Goal: Task Accomplishment & Management: Complete application form

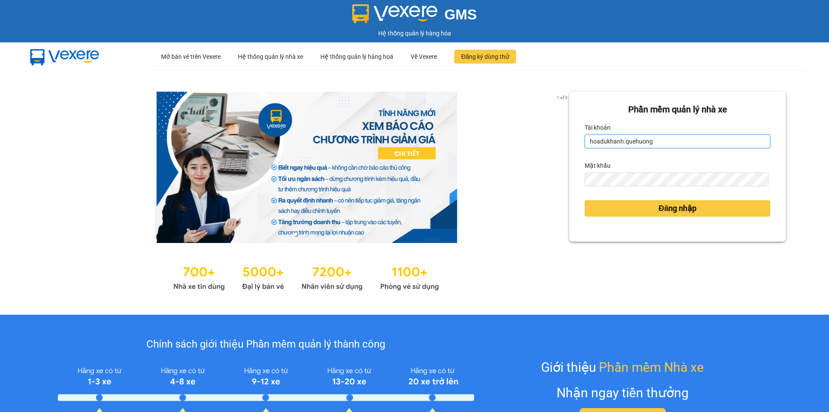
click at [659, 145] on input "hoadukhanh.quehuong" at bounding box center [678, 141] width 186 height 14
type input "huyentongdai.quehuong"
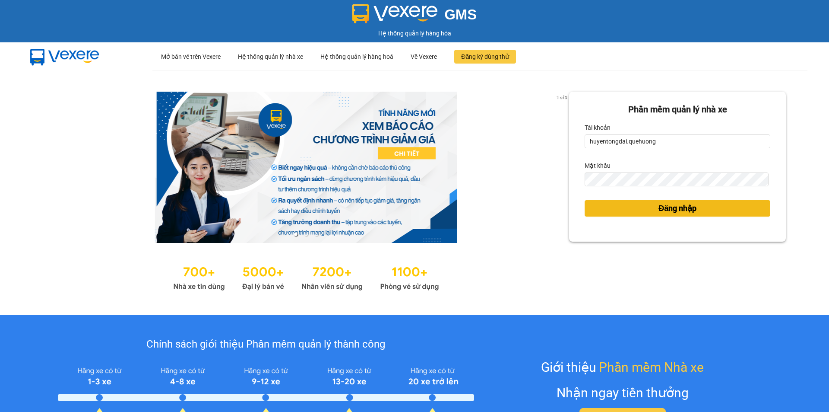
click at [659, 206] on span "Đăng nhập" at bounding box center [678, 208] width 38 height 12
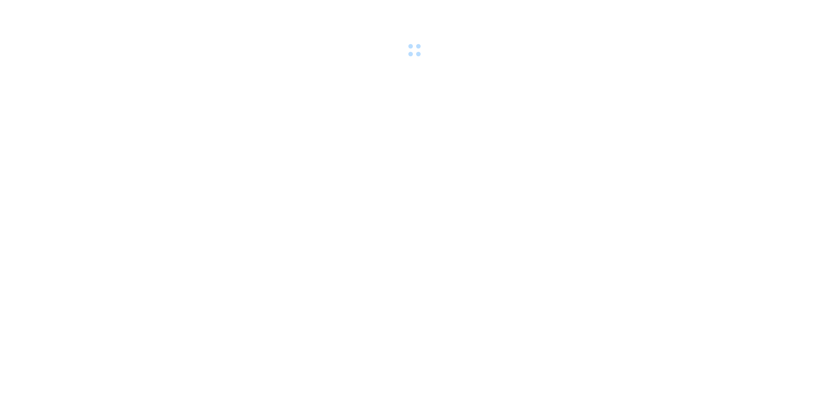
click at [649, 213] on body at bounding box center [414, 206] width 829 height 412
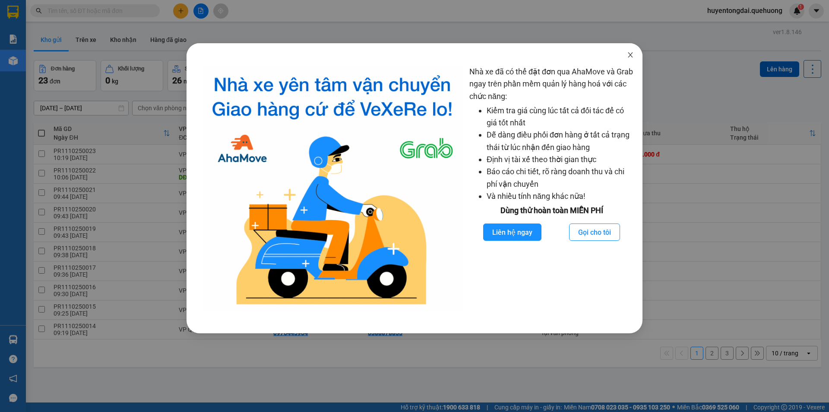
click at [630, 54] on icon "close" at bounding box center [630, 54] width 7 height 7
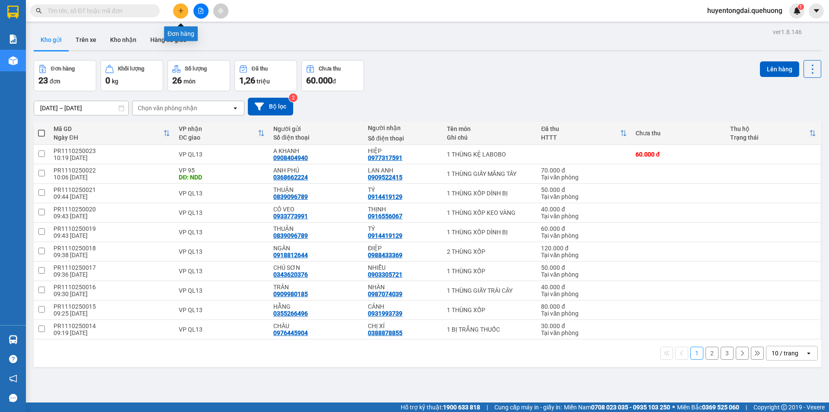
click at [183, 11] on icon "plus" at bounding box center [180, 10] width 5 height 0
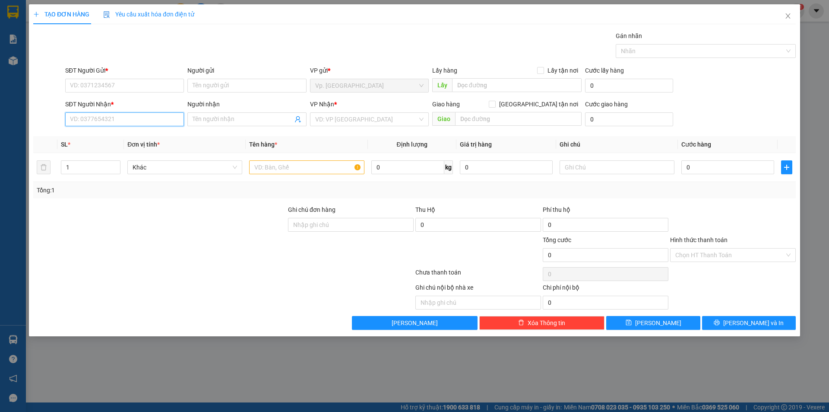
click at [141, 118] on input "SĐT Người Nhận *" at bounding box center [124, 119] width 119 height 14
type input "0977777072"
click at [207, 119] on input "Người nhận" at bounding box center [243, 119] width 100 height 10
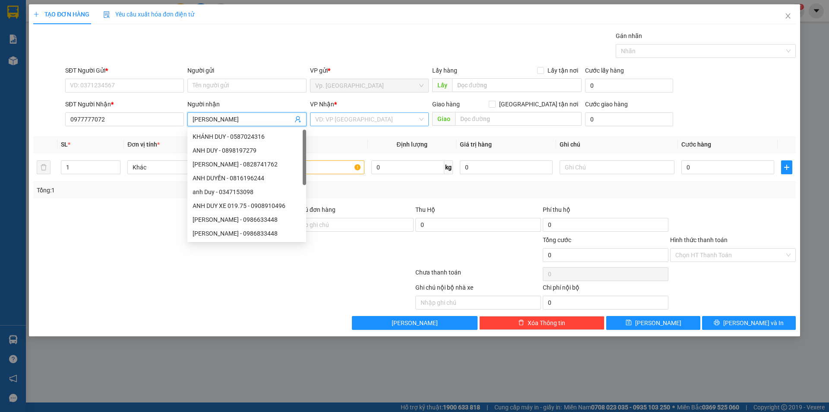
type input "[PERSON_NAME]"
click at [369, 119] on input "search" at bounding box center [366, 119] width 102 height 13
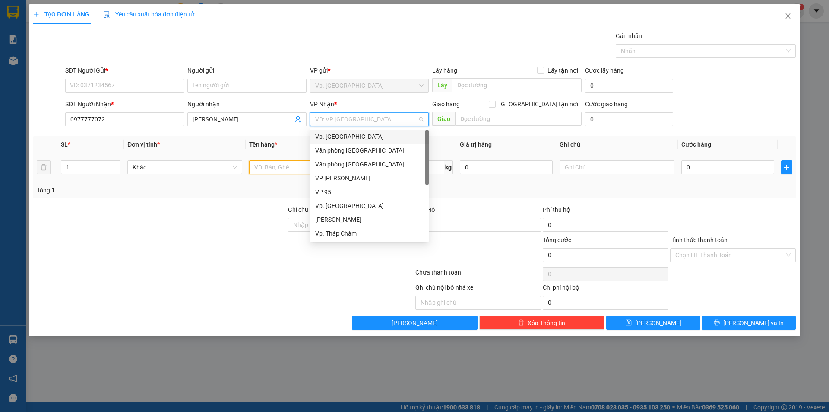
click at [261, 171] on input "text" at bounding box center [306, 167] width 115 height 14
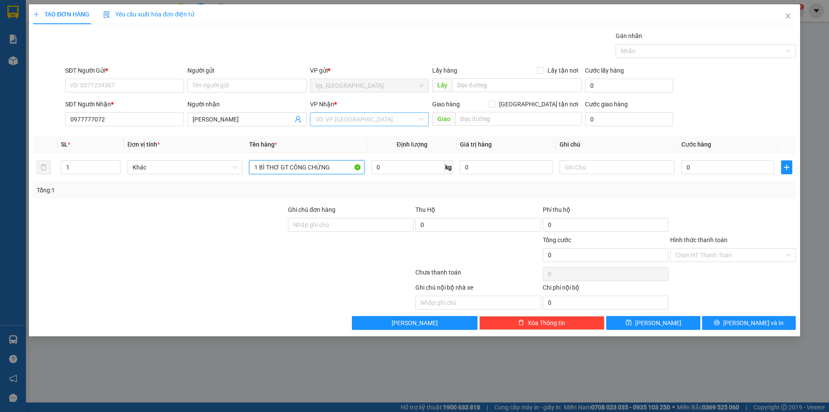
type input "1 BÌ THƠ GT CÔNG CHỨNG"
click at [369, 120] on input "search" at bounding box center [366, 119] width 102 height 13
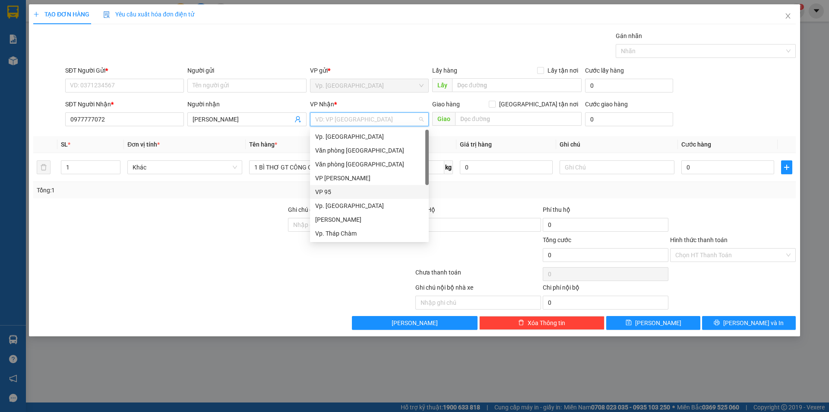
click at [346, 194] on div "VP 95" at bounding box center [369, 192] width 108 height 10
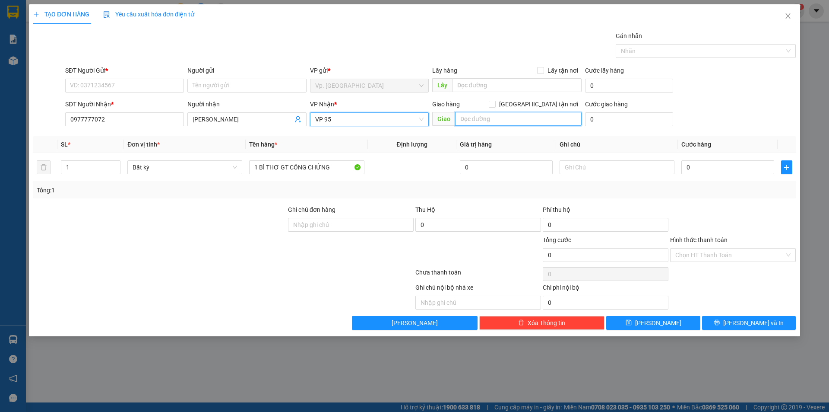
click at [503, 118] on input "text" at bounding box center [518, 119] width 127 height 14
type input "NDD"
click at [711, 255] on input "Hình thức thanh toán" at bounding box center [730, 254] width 109 height 13
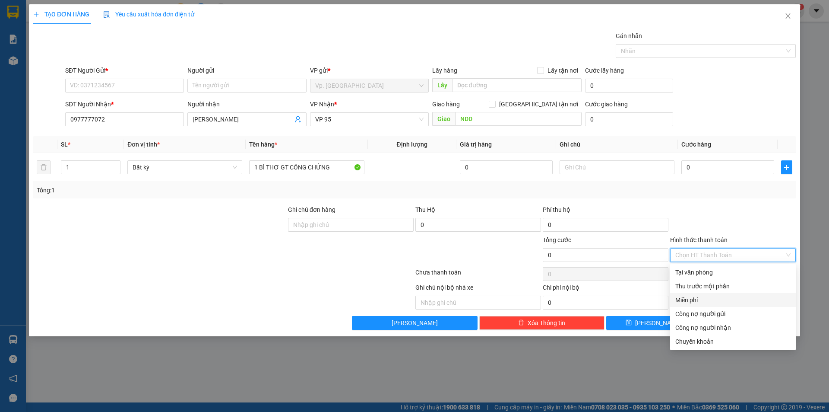
click at [704, 301] on div "Miễn phí" at bounding box center [733, 300] width 115 height 10
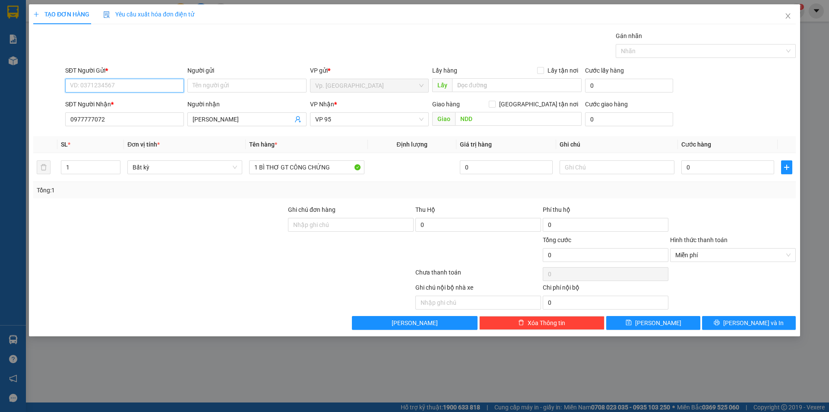
click at [117, 84] on input "SĐT Người Gửi *" at bounding box center [124, 86] width 119 height 14
click at [223, 83] on input "Người gửi" at bounding box center [246, 86] width 119 height 14
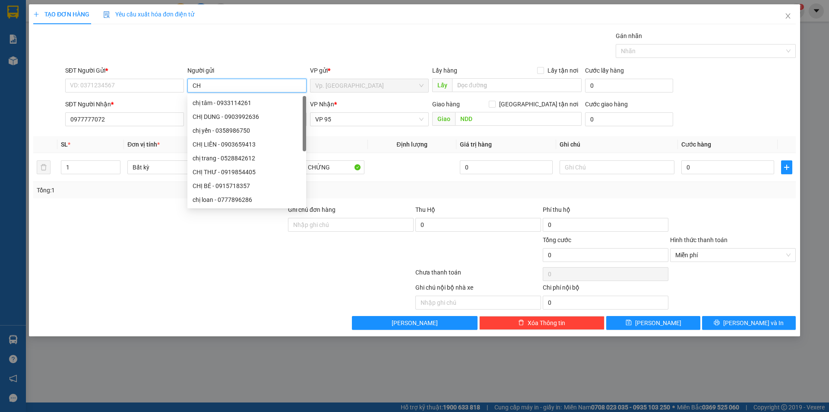
type input "C"
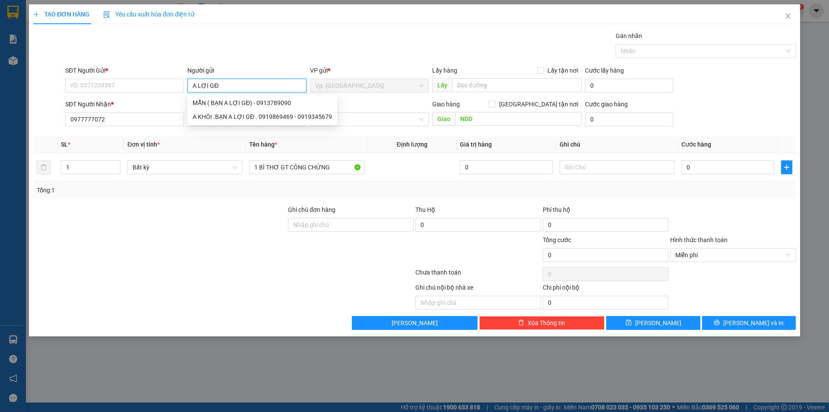
type input "A LỢI GĐ"
click at [218, 227] on div at bounding box center [159, 220] width 255 height 30
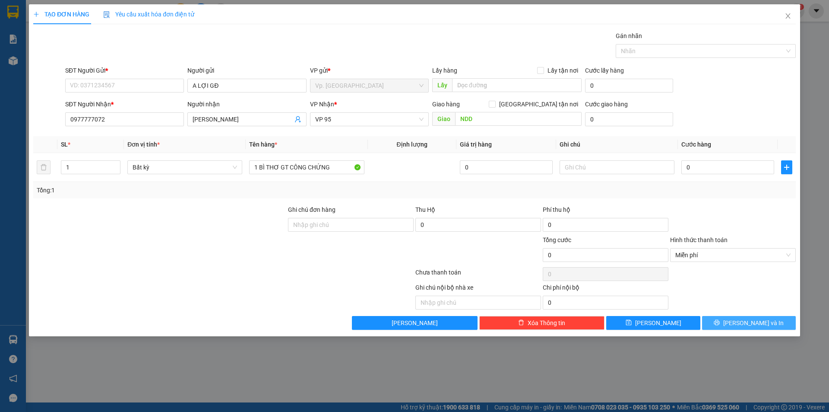
click at [744, 325] on span "[PERSON_NAME] và In" at bounding box center [754, 323] width 60 height 10
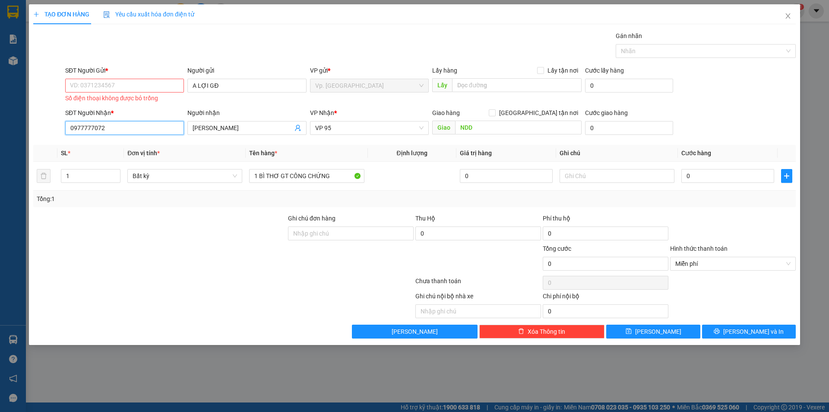
click at [88, 124] on input "0977777072" at bounding box center [124, 128] width 119 height 14
click at [118, 82] on input "SĐT Người Gửi *" at bounding box center [124, 86] width 119 height 14
paste input "0977777072"
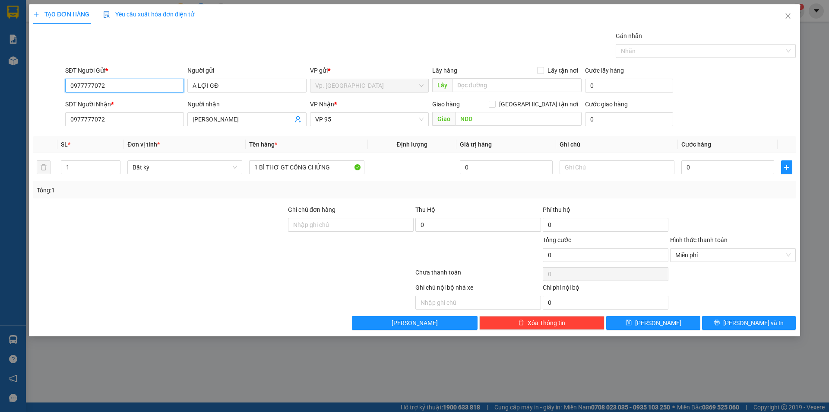
type input "0977777072"
click at [175, 209] on div at bounding box center [159, 220] width 255 height 30
click at [743, 327] on button "[PERSON_NAME] và In" at bounding box center [749, 323] width 94 height 14
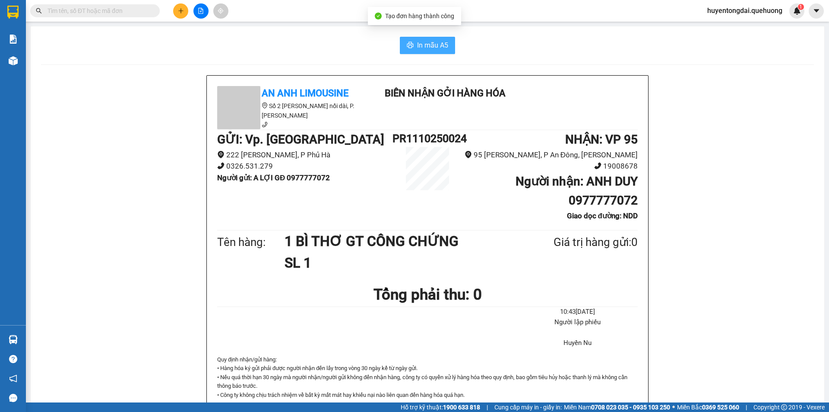
click at [429, 45] on span "In mẫu A5" at bounding box center [432, 45] width 31 height 11
click at [98, 6] on input "text" at bounding box center [99, 11] width 102 height 10
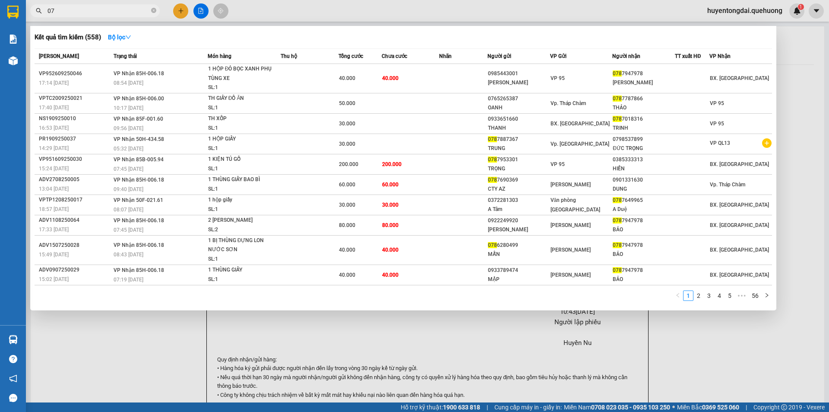
type input "0"
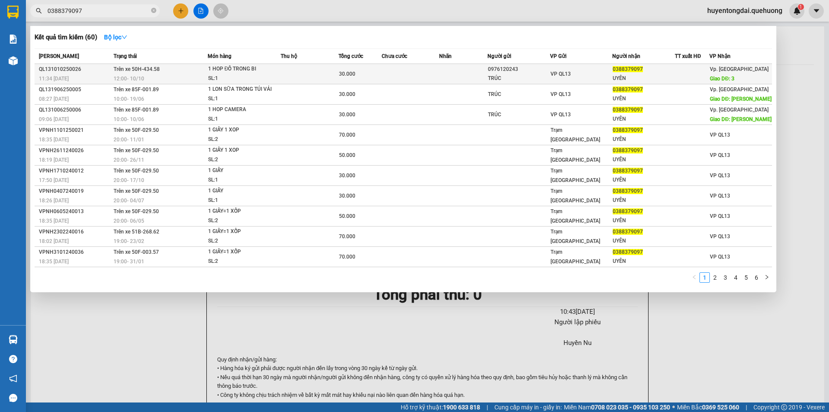
type input "0388379097"
click at [370, 79] on td "30.000" at bounding box center [360, 74] width 43 height 20
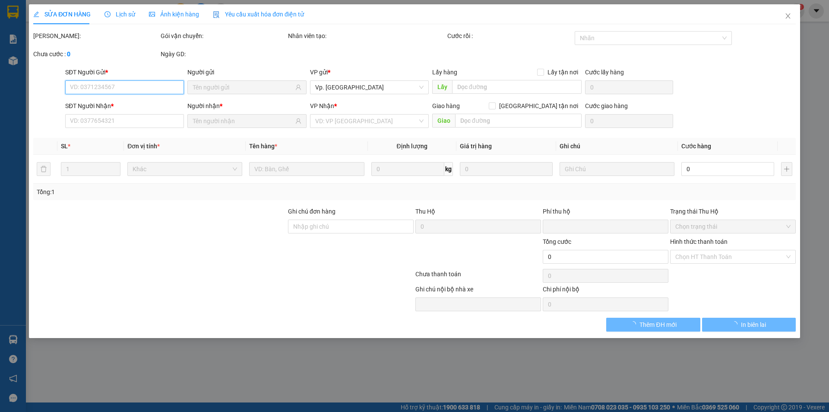
type input "0976120243"
type input "TRÚC"
type input "0388379097"
type input "UYÊN"
type input "3"
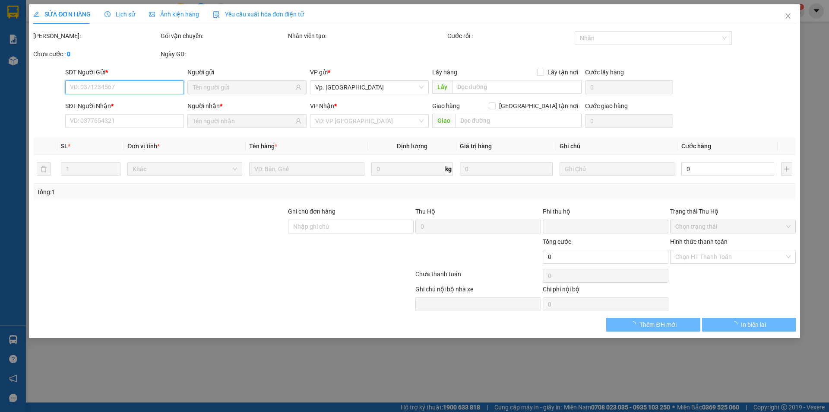
type input "0"
type input "30.000"
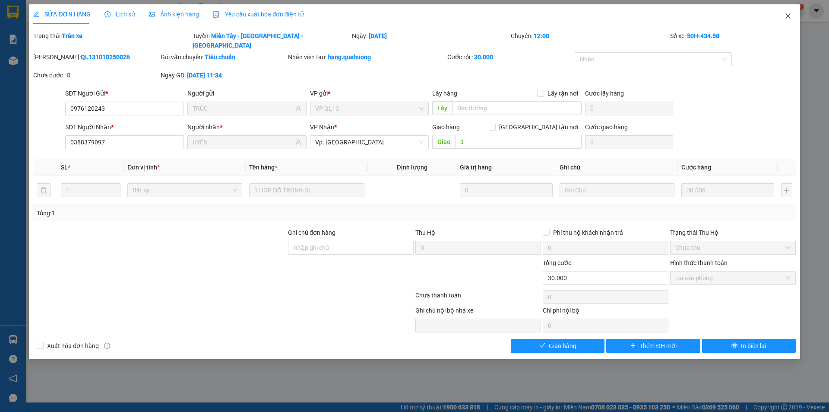
click at [790, 19] on icon "close" at bounding box center [788, 16] width 7 height 7
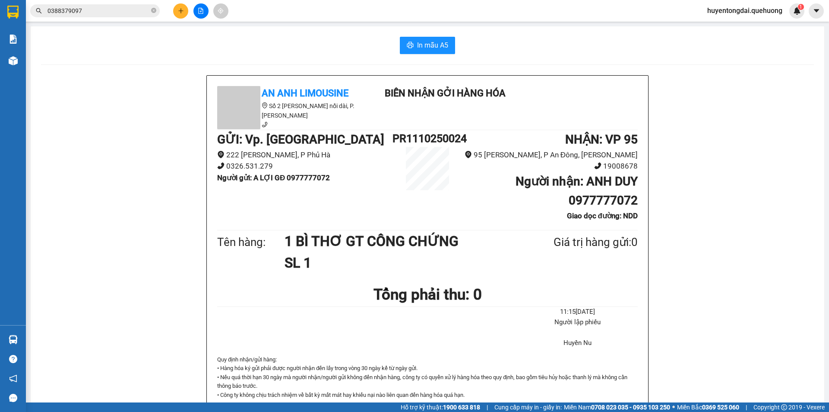
click at [202, 58] on div "In mẫu A5 An Anh Limousine Số 2 [PERSON_NAME] nối dài, P. [PERSON_NAME] Biên nh…" at bounding box center [428, 391] width 794 height 731
click at [177, 17] on button at bounding box center [180, 10] width 15 height 15
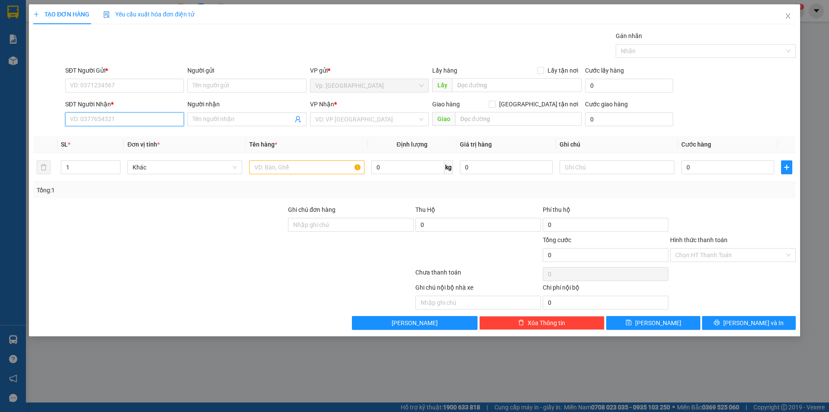
click at [132, 118] on input "SĐT Người Nhận *" at bounding box center [124, 119] width 119 height 14
type input "0764688782"
click at [120, 136] on div "0764688782 - CÔNG" at bounding box center [124, 137] width 108 height 10
type input "CÔNG"
type input "20.000"
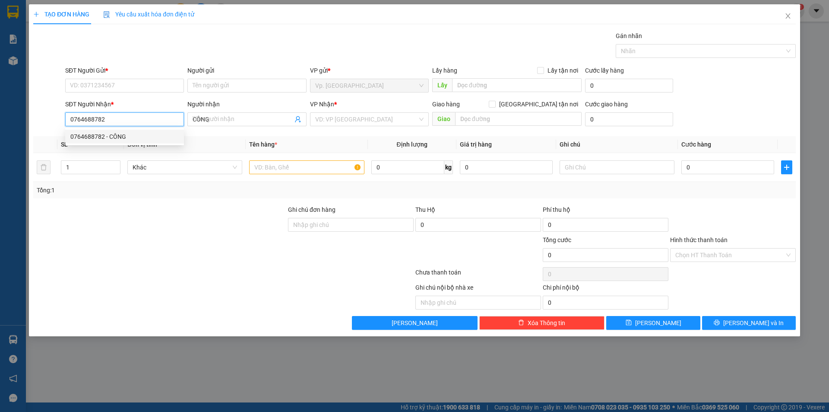
type input "20.000"
type input "0764688782"
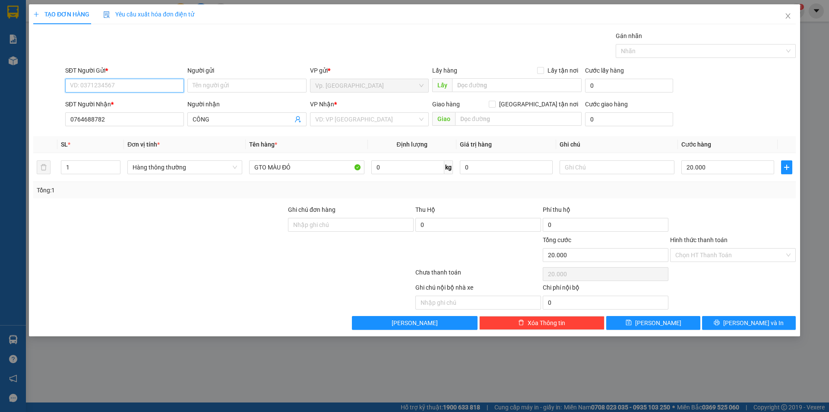
click at [113, 84] on input "SĐT Người Gửi *" at bounding box center [124, 86] width 119 height 14
type input "0933248497"
click at [228, 83] on input "Người gửi" at bounding box center [246, 86] width 119 height 14
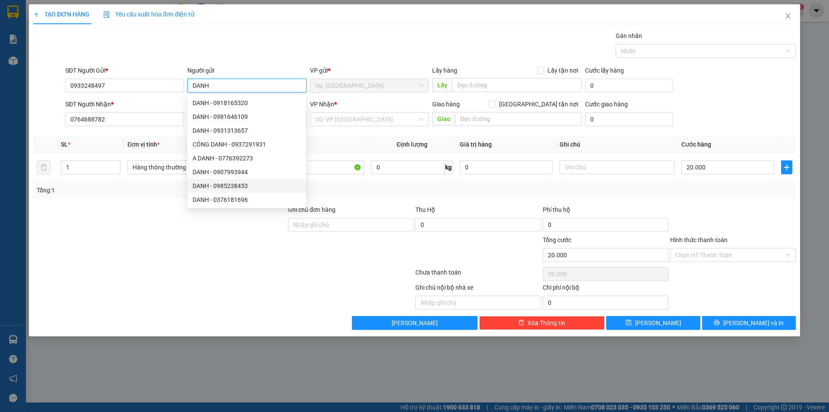
type input "DANH"
click at [166, 232] on div at bounding box center [159, 220] width 255 height 30
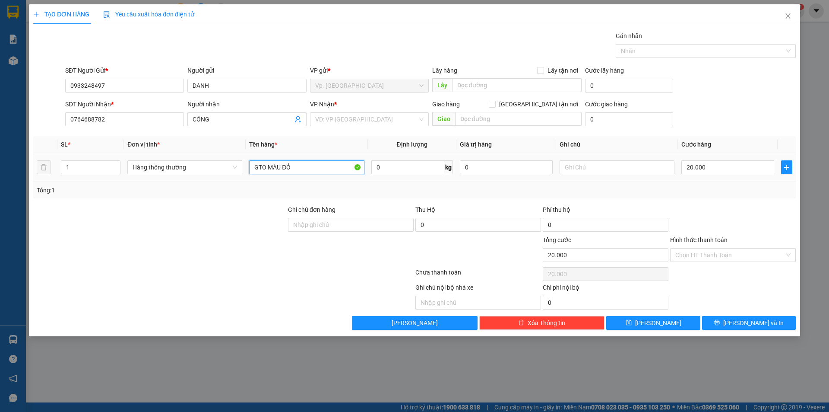
click at [319, 161] on input "GTO MÀU ĐỎ" at bounding box center [306, 167] width 115 height 14
type input "G"
type input "1 THÙNG GIẤY BĂNG KEO VÀNG"
click at [470, 119] on input "text" at bounding box center [518, 119] width 127 height 14
click at [387, 119] on input "search" at bounding box center [366, 119] width 102 height 13
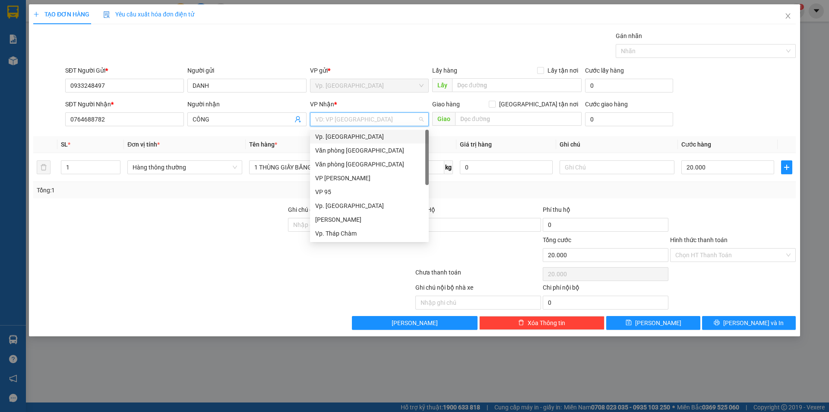
type input "Q"
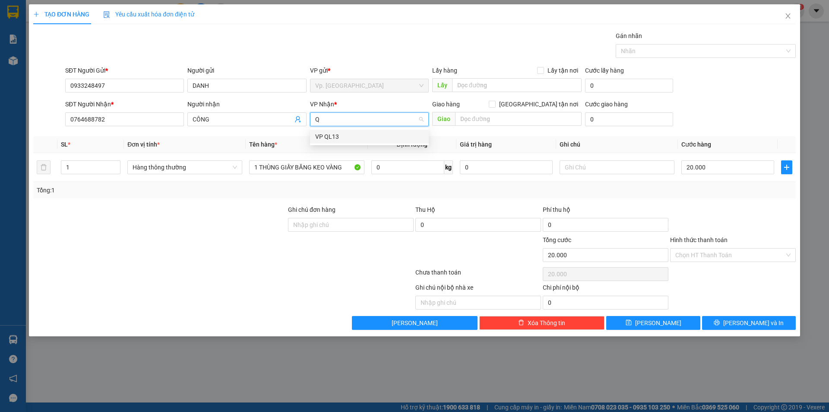
click at [391, 138] on div "VP QL13" at bounding box center [369, 137] width 108 height 10
click at [699, 168] on input "20.000" at bounding box center [728, 167] width 93 height 14
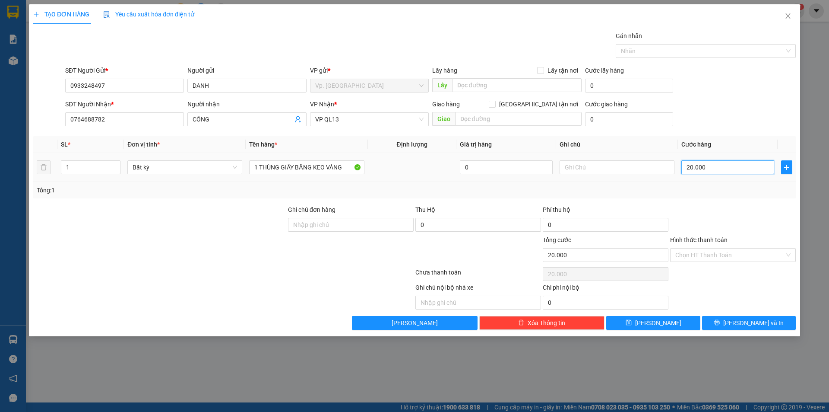
type input "3"
type input "30"
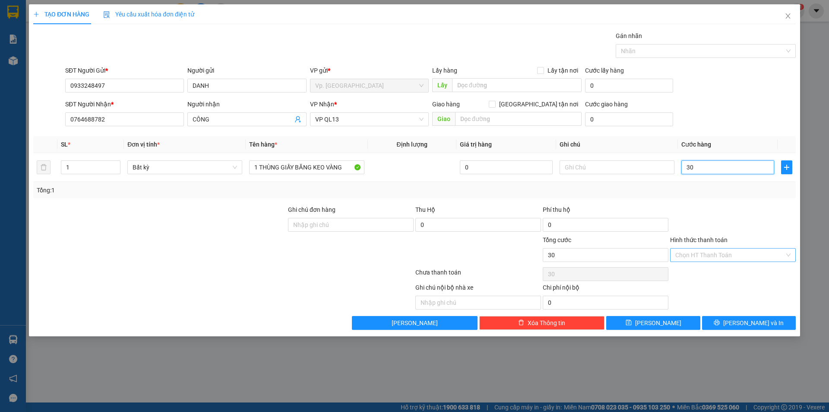
type input "30"
type input "30.000"
click at [702, 255] on input "Hình thức thanh toán" at bounding box center [730, 254] width 109 height 13
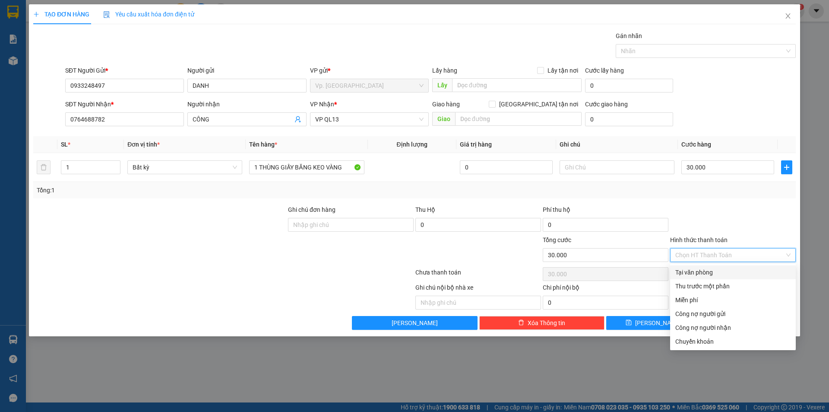
click at [702, 271] on div "Tại văn phòng" at bounding box center [733, 272] width 115 height 10
type input "0"
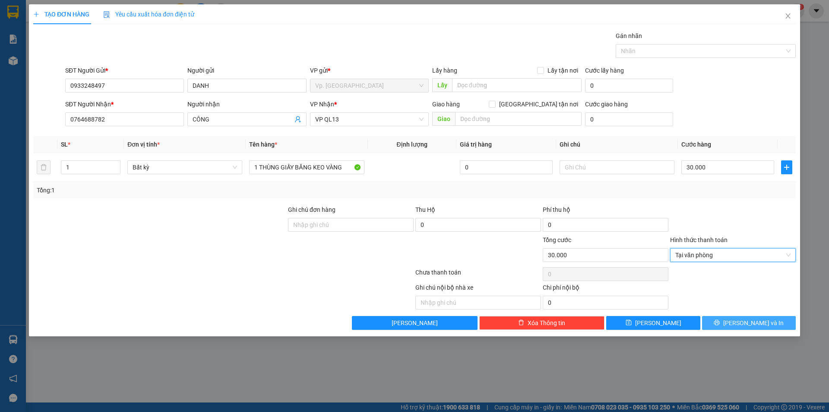
click at [724, 319] on button "[PERSON_NAME] và In" at bounding box center [749, 323] width 94 height 14
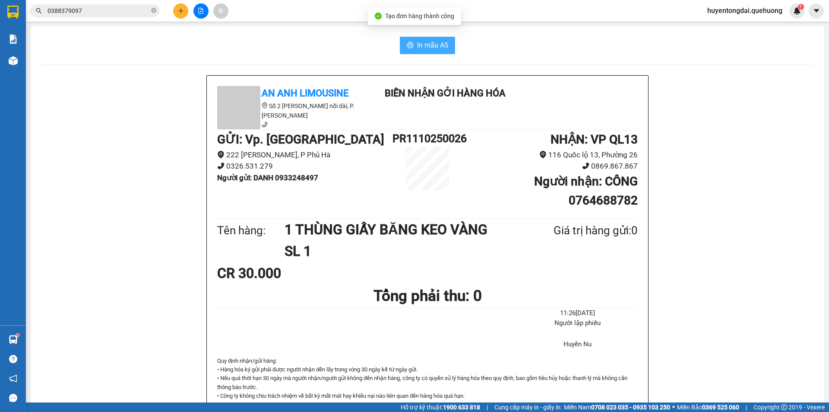
click at [423, 46] on span "In mẫu A5" at bounding box center [432, 45] width 31 height 11
